Goal: Task Accomplishment & Management: Use online tool/utility

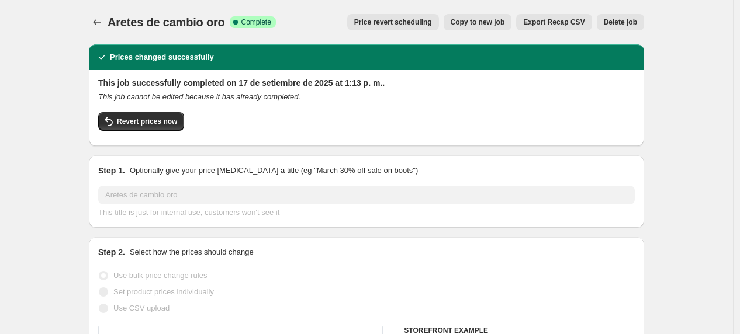
select select "percentage"
select select "collection"
drag, startPoint x: 0, startPoint y: 0, endPoint x: 400, endPoint y: 305, distance: 503.4
